Goal: Check status: Check status

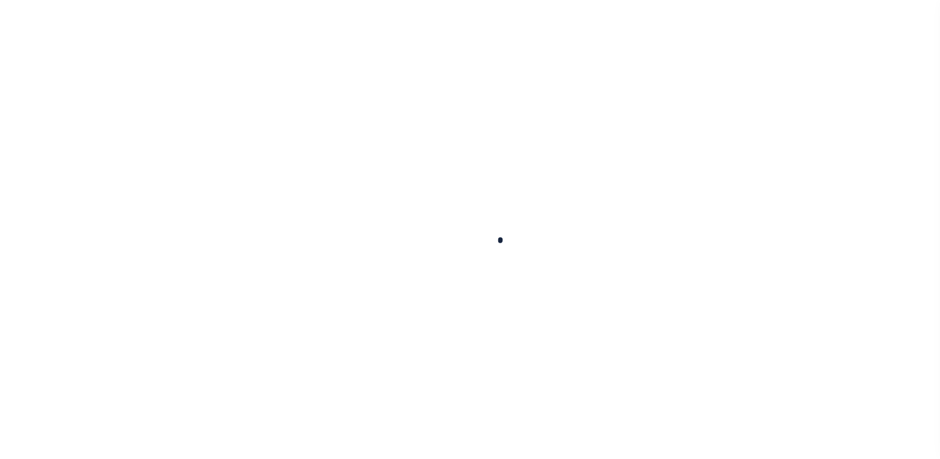
select select
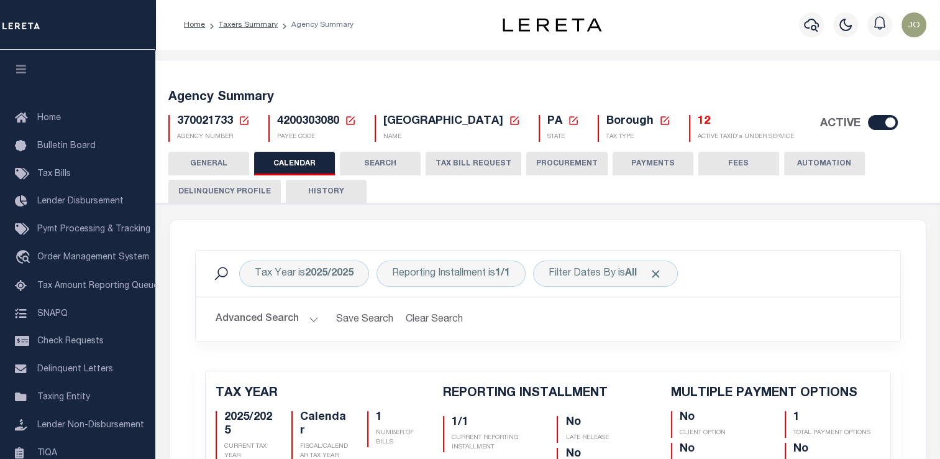
checkbox input "false"
type input "1"
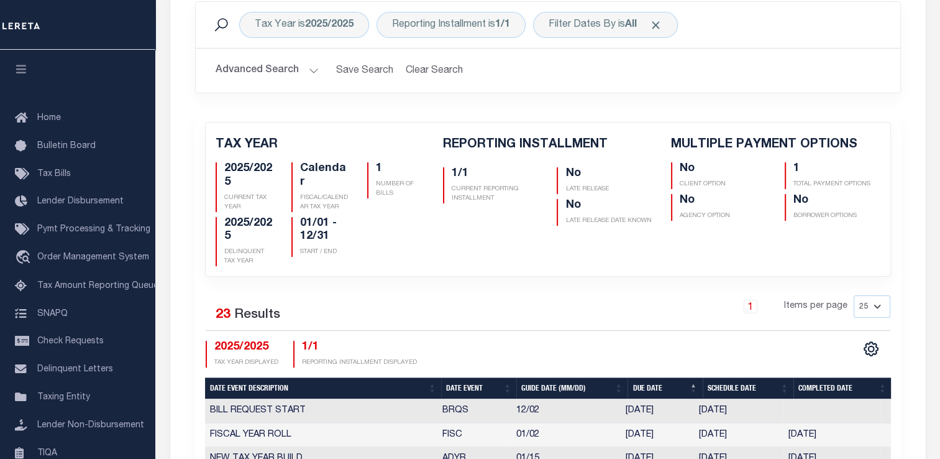
scroll to position [186, 0]
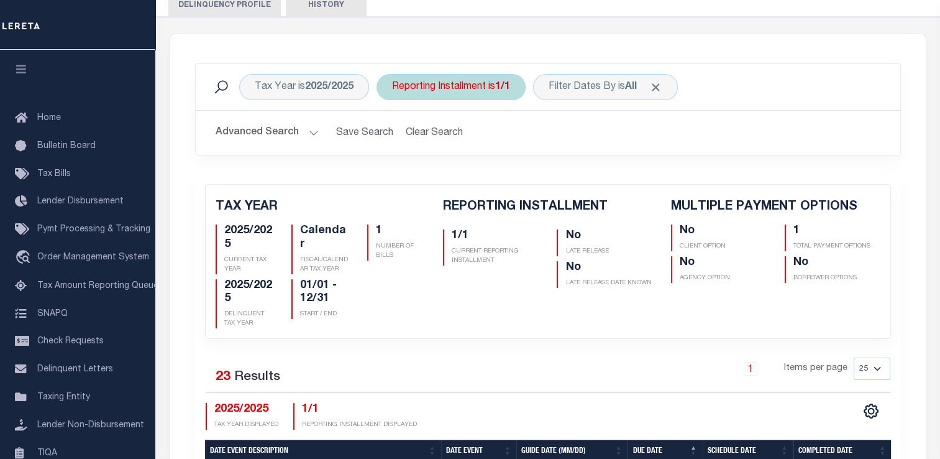
click at [453, 89] on div "Reporting Installment is 1/1" at bounding box center [451, 87] width 149 height 26
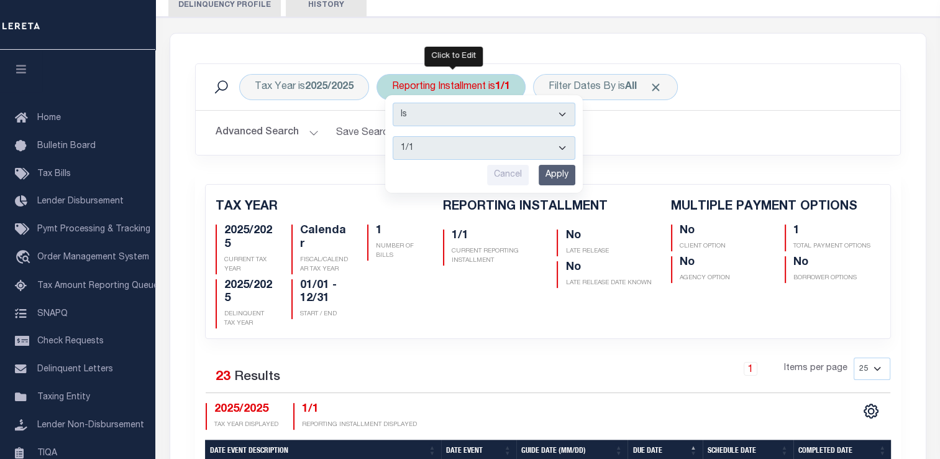
click at [443, 140] on select "1/1" at bounding box center [484, 148] width 183 height 24
click at [645, 140] on h2 "Advanced Search Save Search Clear Search" at bounding box center [548, 133] width 685 height 24
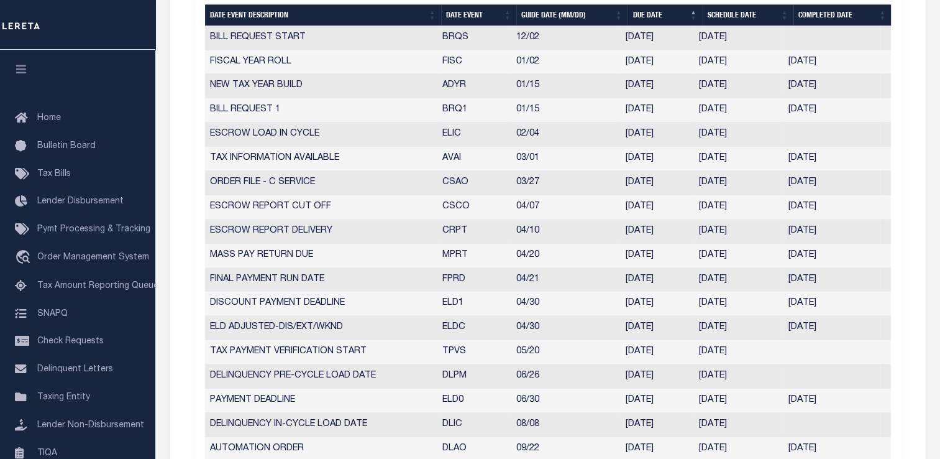
scroll to position [683, 0]
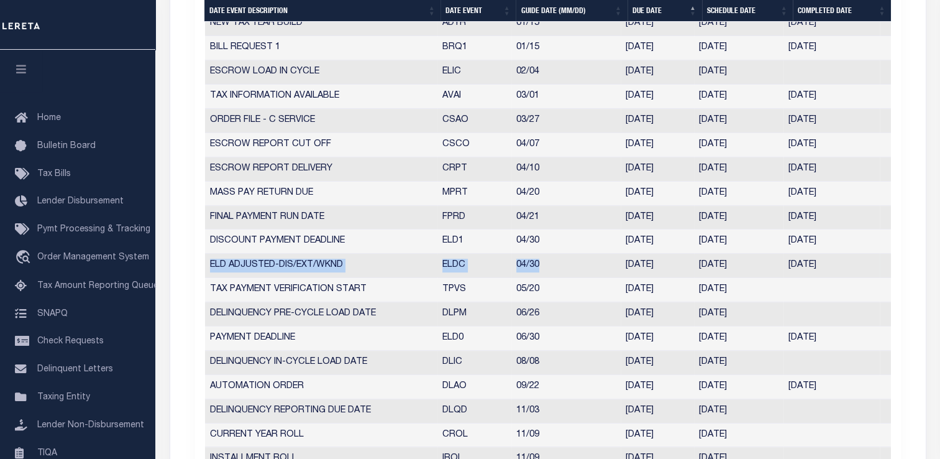
drag, startPoint x: 208, startPoint y: 261, endPoint x: 548, endPoint y: 263, distance: 339.9
click at [548, 263] on tr "ELD ADJUSTED-DIS/EXT/WKND ELDC 04/30 [DATE] [DATE] [DATE] 8019078" at bounding box center [548, 266] width 686 height 24
drag, startPoint x: 681, startPoint y: 262, endPoint x: 610, endPoint y: 262, distance: 71.5
click at [610, 262] on tr "ELD ADJUSTED-DIS/EXT/WKND ELDC 04/30 [DATE] [DATE] [DATE] 8019078" at bounding box center [548, 266] width 686 height 24
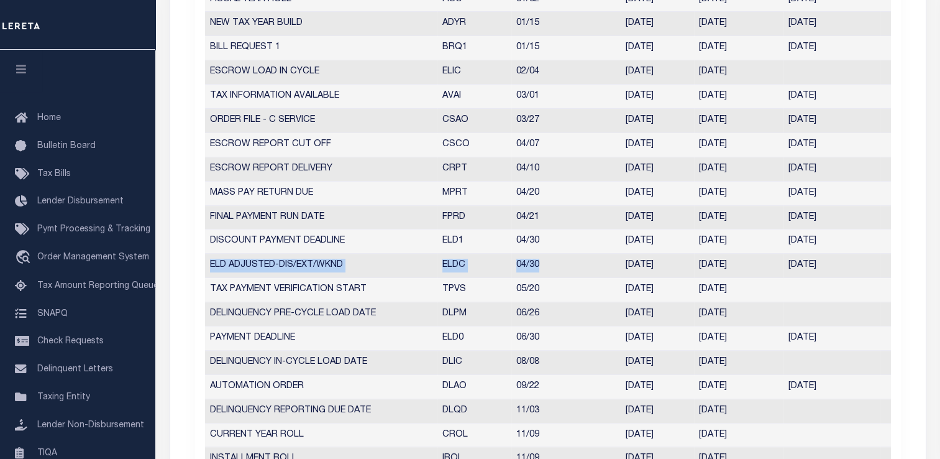
scroll to position [0, 0]
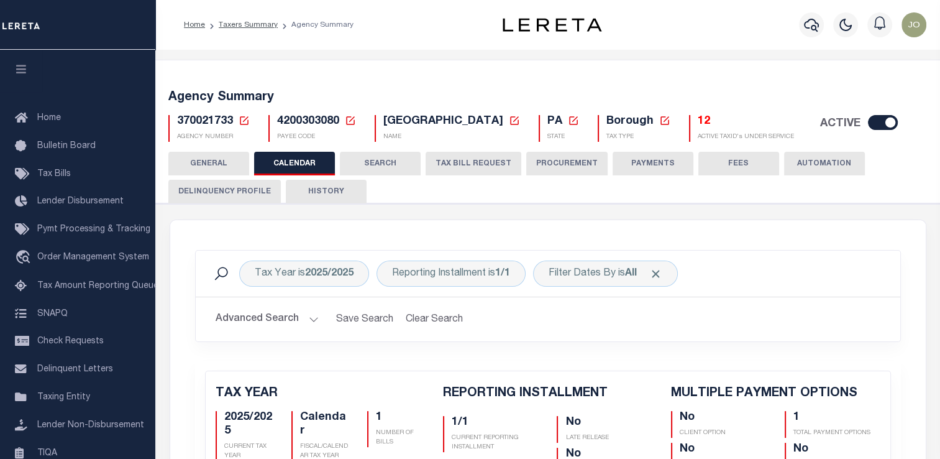
click at [244, 118] on icon at bounding box center [244, 120] width 11 height 11
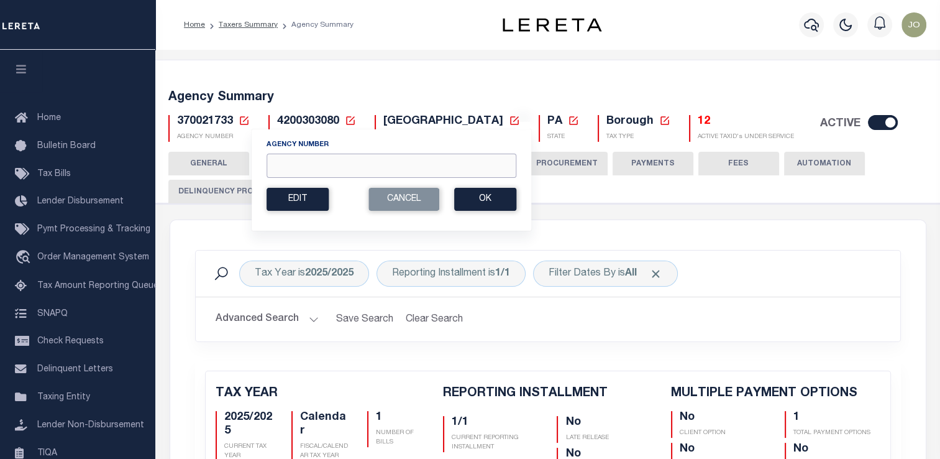
click at [296, 165] on input "Agency Number" at bounding box center [392, 165] width 250 height 24
click at [313, 85] on div "Agency Summary 370021733 Agency Number Edit Cancel Ok New Agency Number Cancel …" at bounding box center [547, 113] width 789 height 76
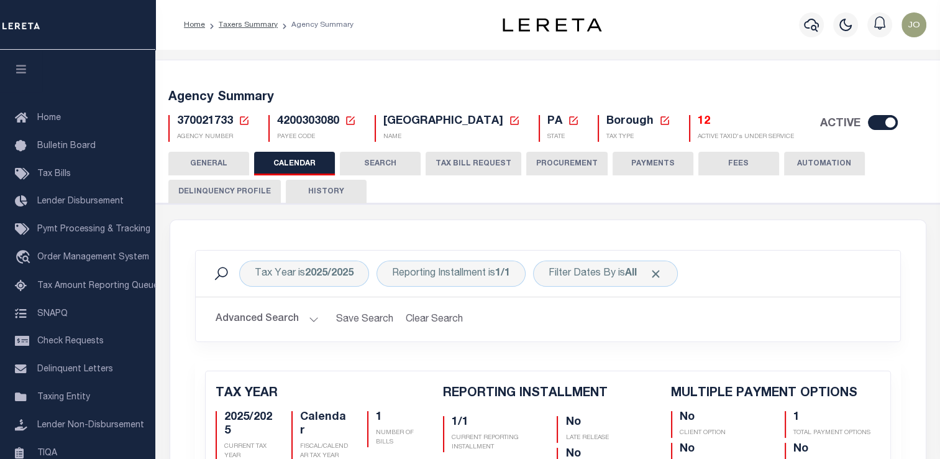
click at [350, 123] on icon at bounding box center [350, 120] width 11 height 11
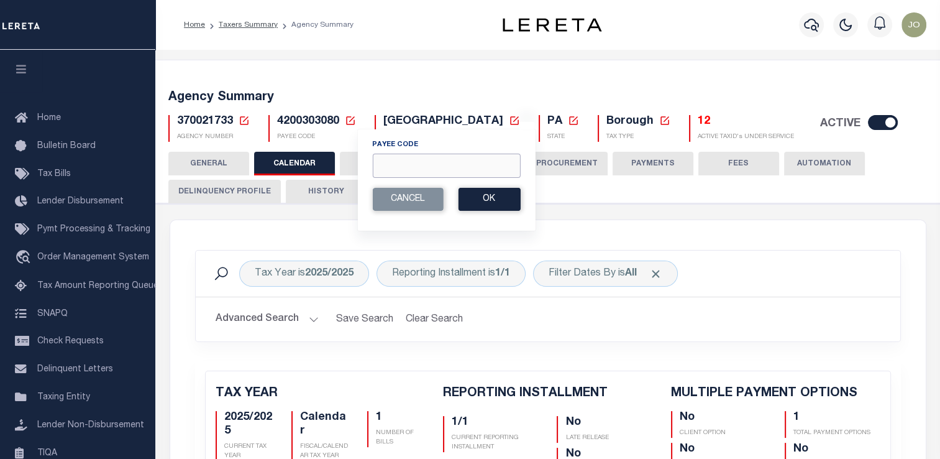
click at [385, 157] on input "Payee Code" at bounding box center [446, 165] width 148 height 24
paste input "5168000000"
type input "5168000000"
click at [481, 194] on button "Ok" at bounding box center [489, 199] width 62 height 23
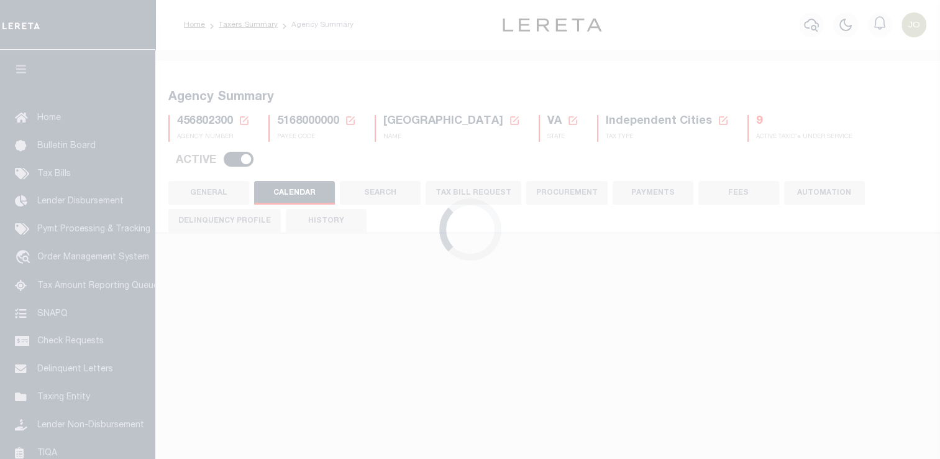
checkbox input "false"
type input "1"
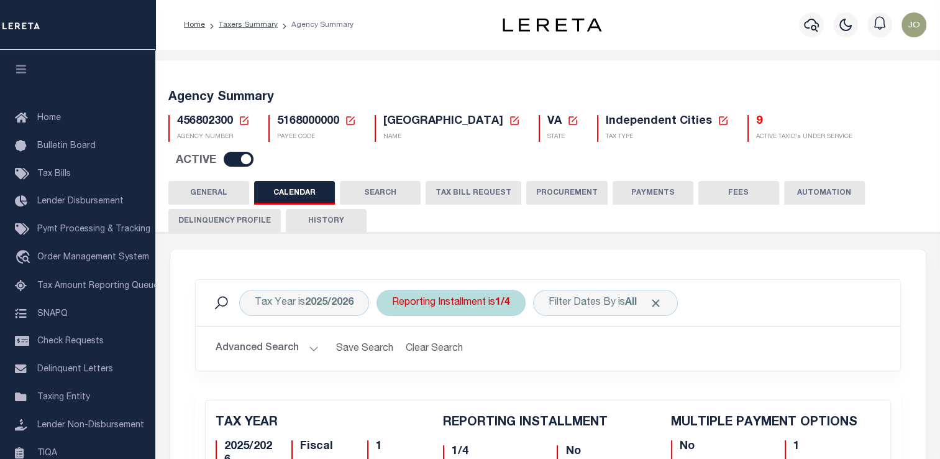
click at [428, 290] on div "Reporting Installment is 1/4" at bounding box center [451, 303] width 149 height 26
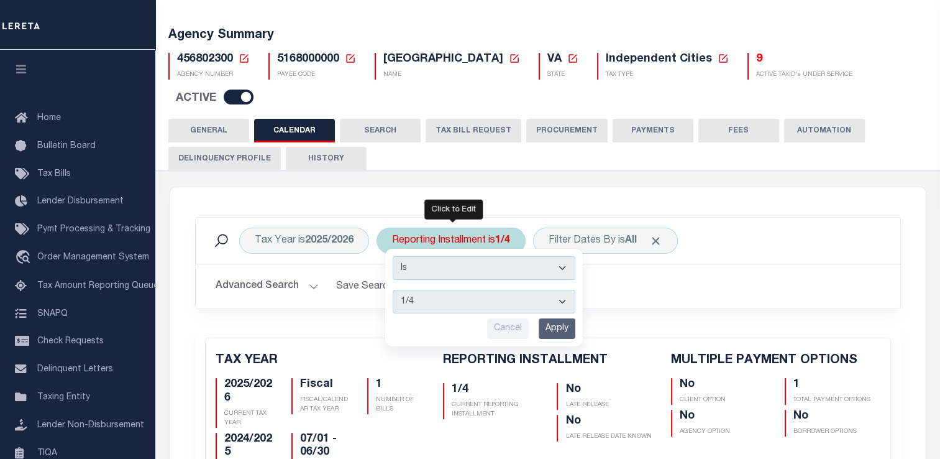
scroll to position [62, 0]
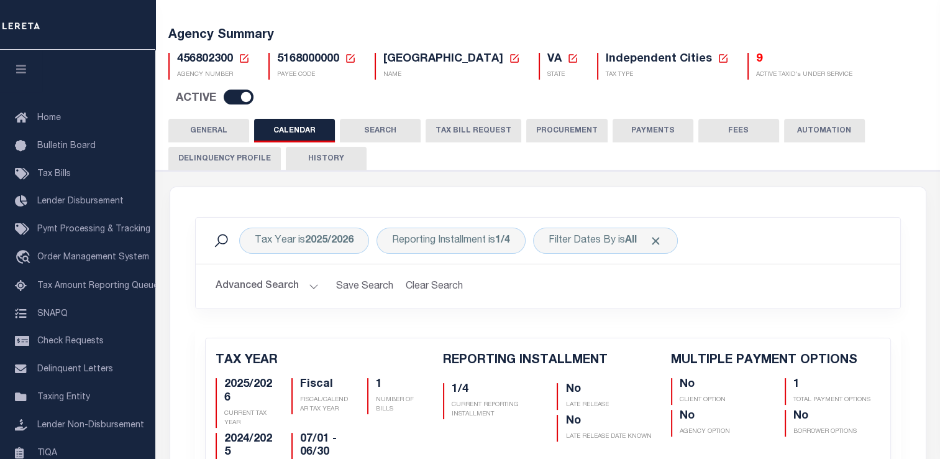
scroll to position [186, 0]
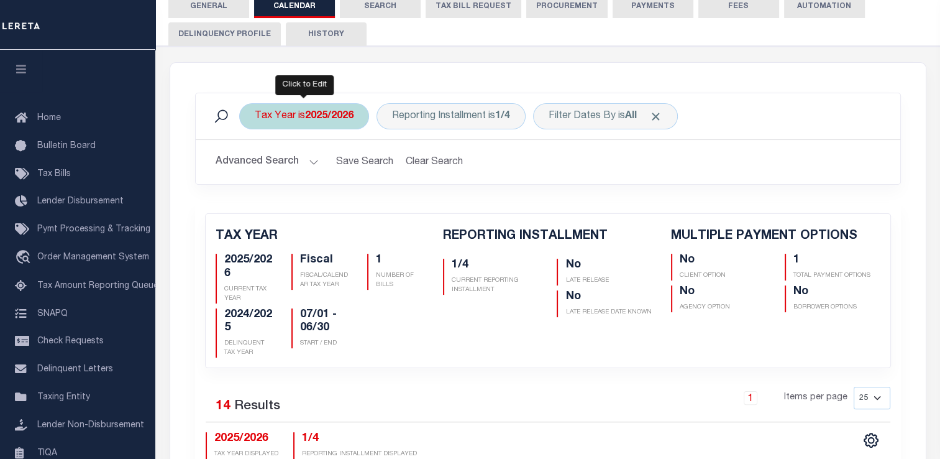
click at [326, 111] on b "2025/2026" at bounding box center [329, 116] width 48 height 10
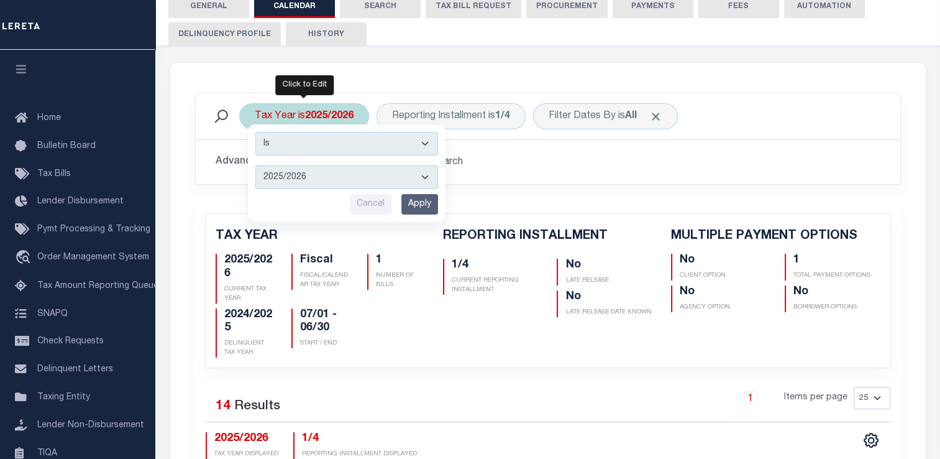
click at [308, 165] on select "2026/2027 2025/2026 2024/2025 2023/2024 2022/2023 2021/2022 2020/2021 2019/2020…" at bounding box center [346, 177] width 183 height 24
select select "2024/2025"
click at [255, 165] on select "2026/2027 2025/2026 2024/2025 2023/2024 2022/2023 2021/2022 2020/2021 2019/2020…" at bounding box center [346, 177] width 183 height 24
click at [417, 194] on input "Apply" at bounding box center [419, 204] width 37 height 21
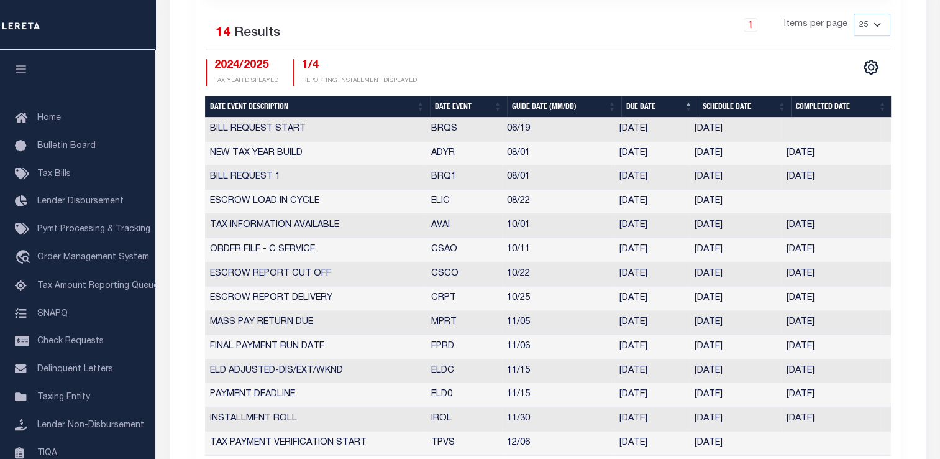
scroll to position [621, 0]
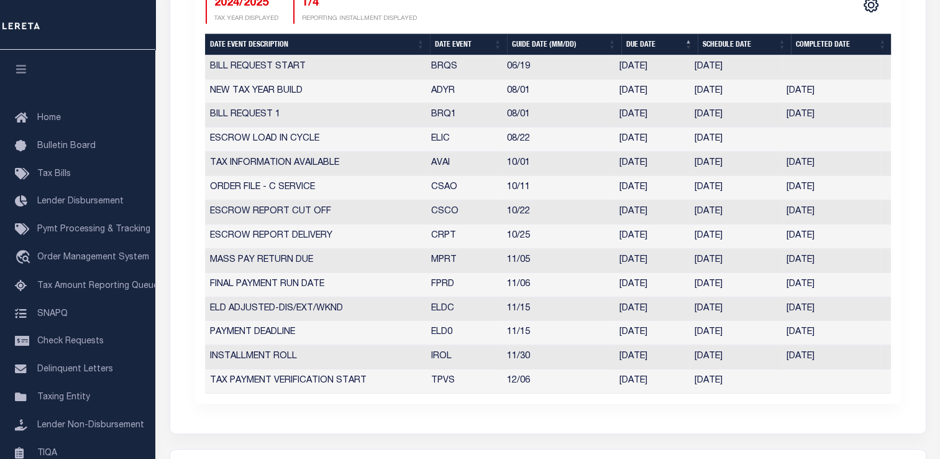
drag, startPoint x: 611, startPoint y: 277, endPoint x: 672, endPoint y: 277, distance: 60.3
click at [672, 297] on tr "ELD ADJUSTED-DIS/EXT/WKND ELDC 11/15 11/15/2024 11/15/2024 11/15/2024 1917561" at bounding box center [548, 309] width 686 height 24
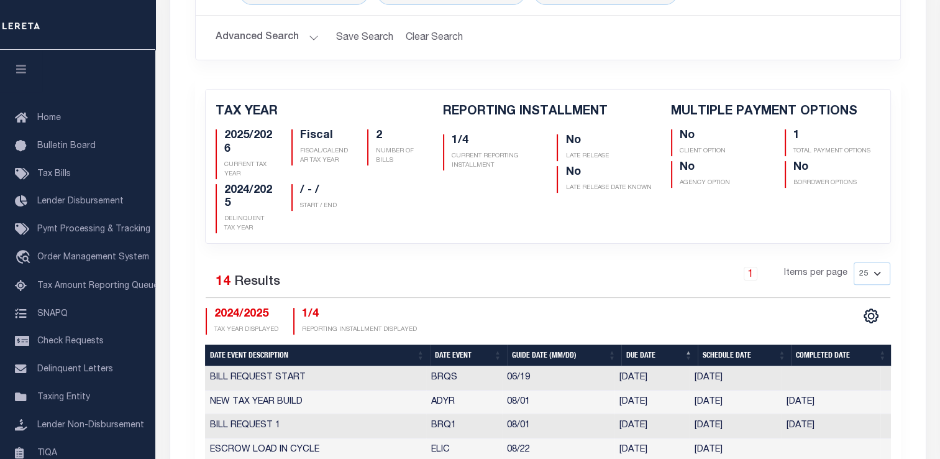
scroll to position [186, 0]
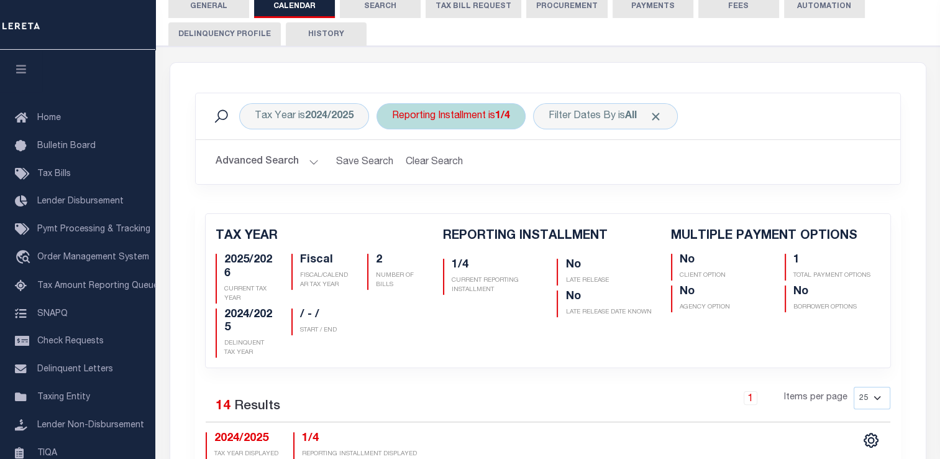
click at [435, 103] on div "Reporting Installment is 1/4" at bounding box center [451, 116] width 149 height 26
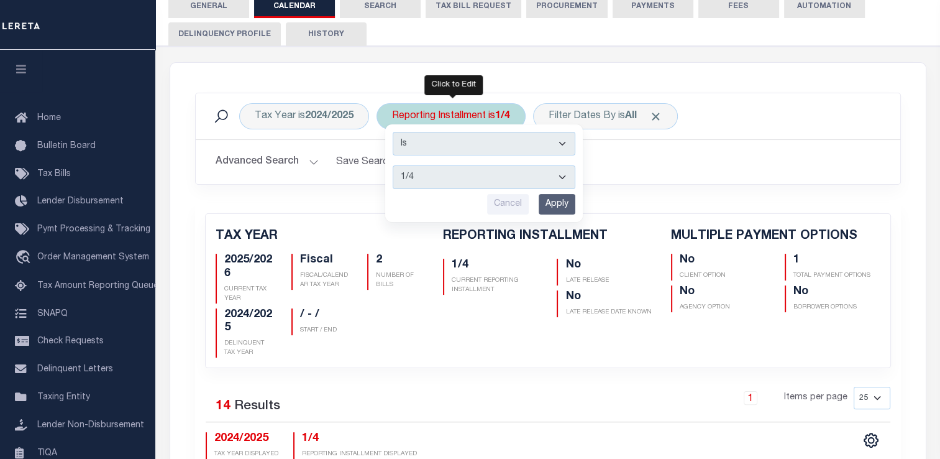
click at [423, 165] on select "1/4 2/4 3/4 4/4" at bounding box center [484, 177] width 183 height 24
select select "4/4"
click at [393, 165] on select "1/4 2/4 3/4 4/4" at bounding box center [484, 177] width 183 height 24
click at [567, 194] on input "Apply" at bounding box center [557, 204] width 37 height 21
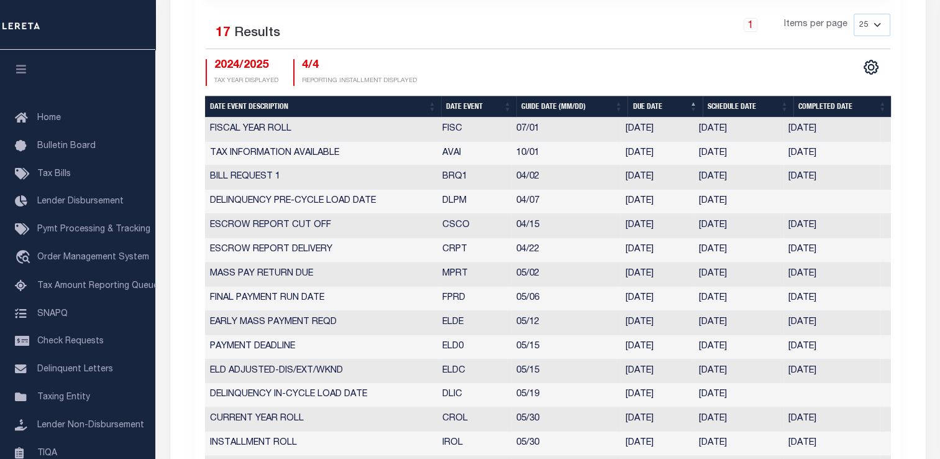
scroll to position [683, 0]
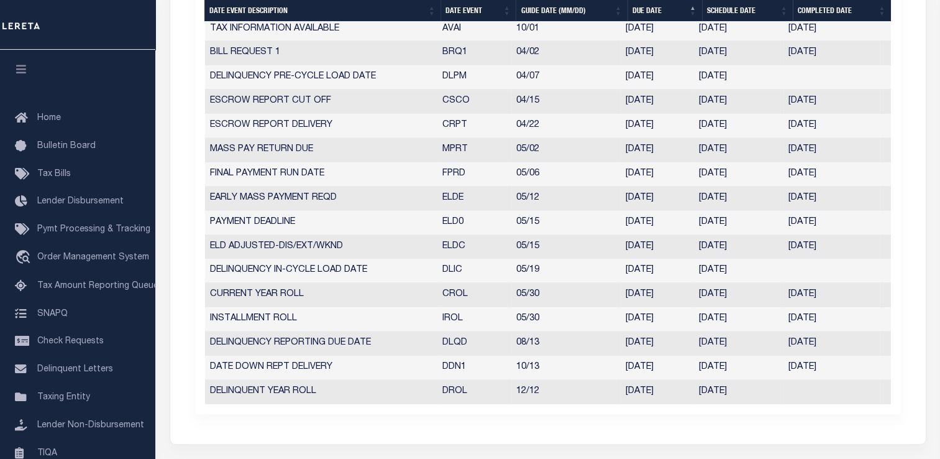
click at [440, 235] on td "ELDC" at bounding box center [474, 247] width 74 height 24
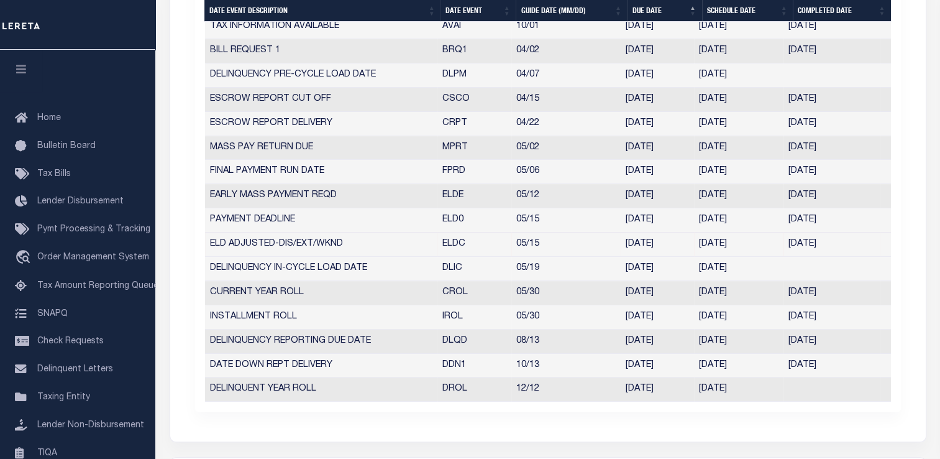
scroll to position [681, 0]
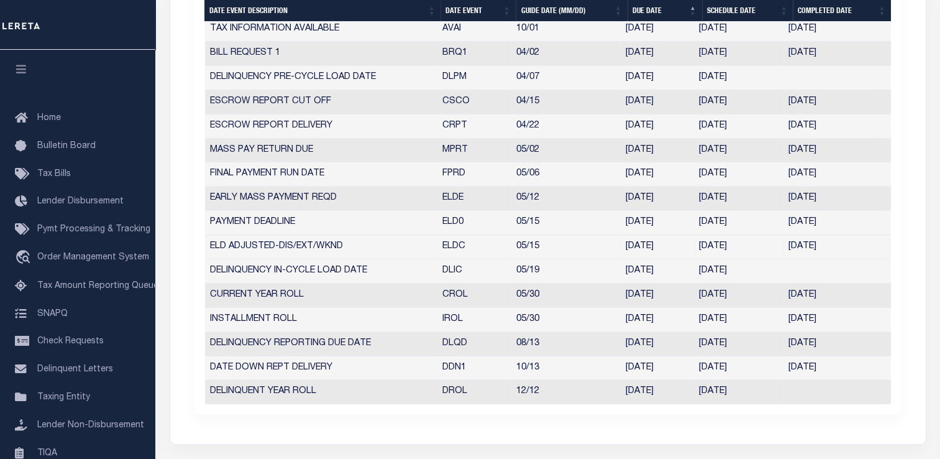
drag, startPoint x: 624, startPoint y: 217, endPoint x: 671, endPoint y: 217, distance: 47.2
click at [671, 235] on td "05/15/2025" at bounding box center [657, 247] width 73 height 24
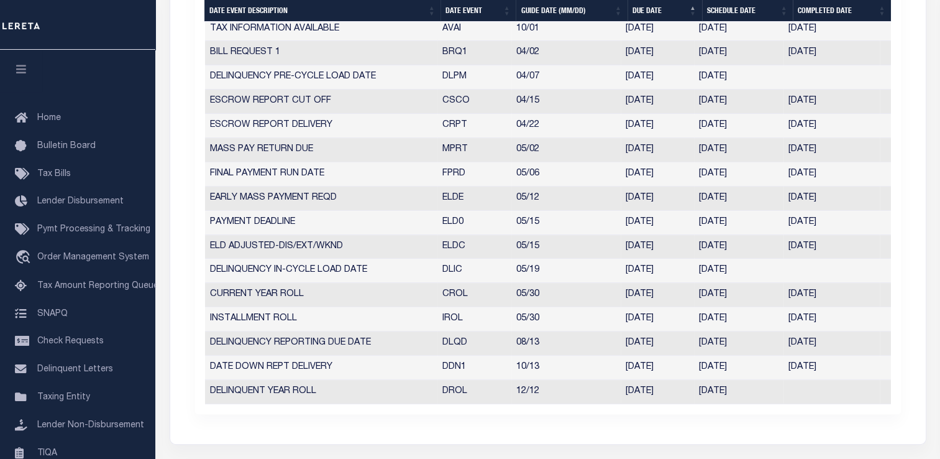
scroll to position [634, 0]
